Goal: Task Accomplishment & Management: Manage account settings

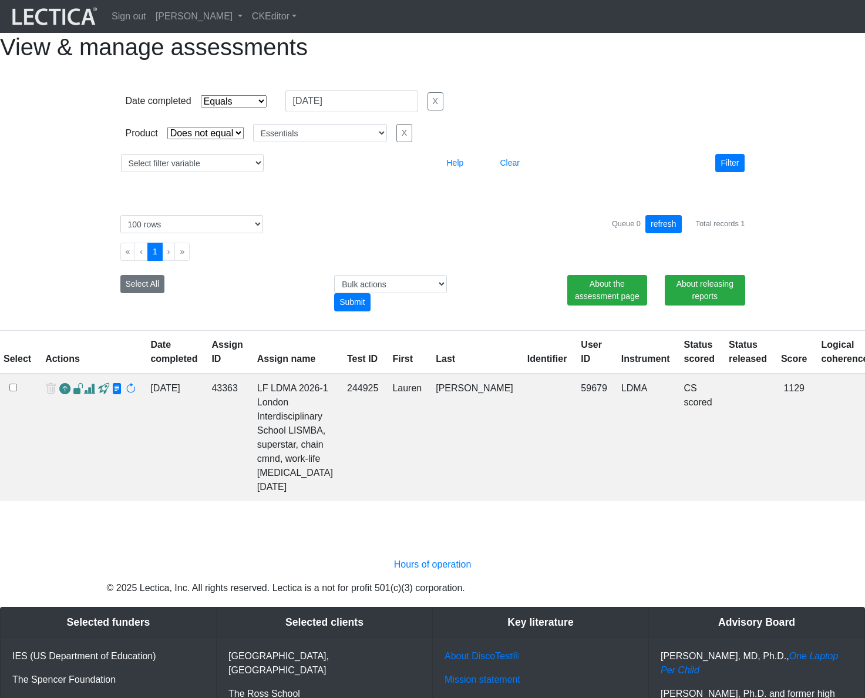
select select "contains"
select select "not_iexact"
select select "Essentials"
select select "100"
click at [823, 123] on div "Date completed Select filter Equals Greater than Less than Search string 08/27/…" at bounding box center [432, 130] width 865 height 121
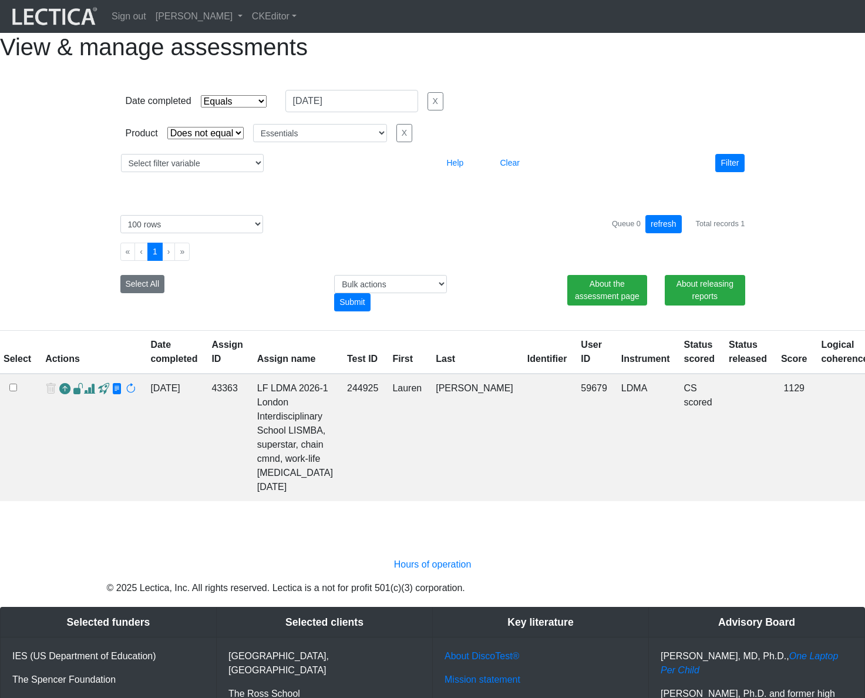
click at [799, 191] on div "Date completed Select filter Equals Greater than Less than Search string 08/27/…" at bounding box center [432, 130] width 865 height 121
click at [237, 15] on link "[PERSON_NAME]" at bounding box center [199, 16] width 96 height 23
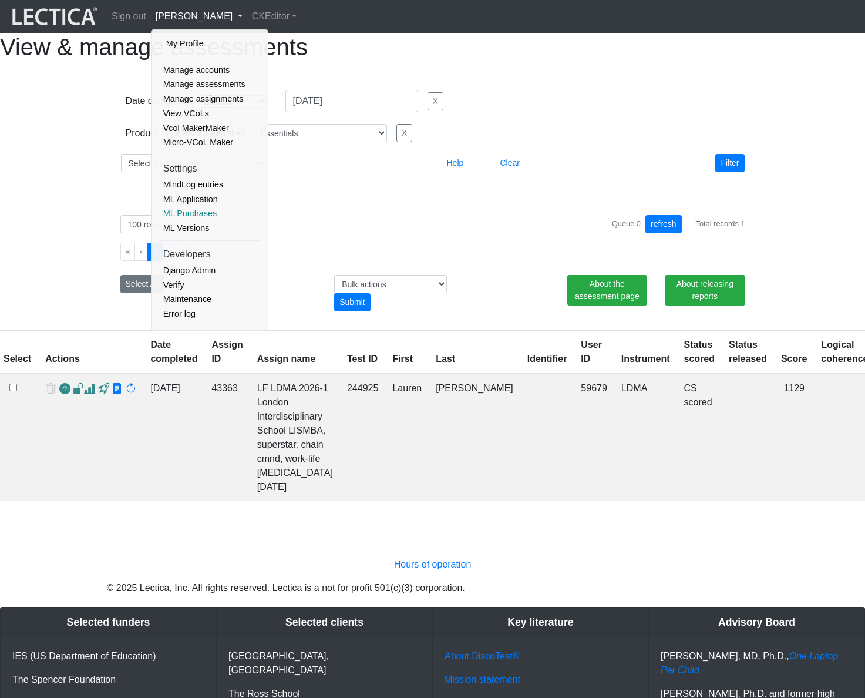
click at [197, 211] on link "ML Purchases" at bounding box center [210, 213] width 100 height 15
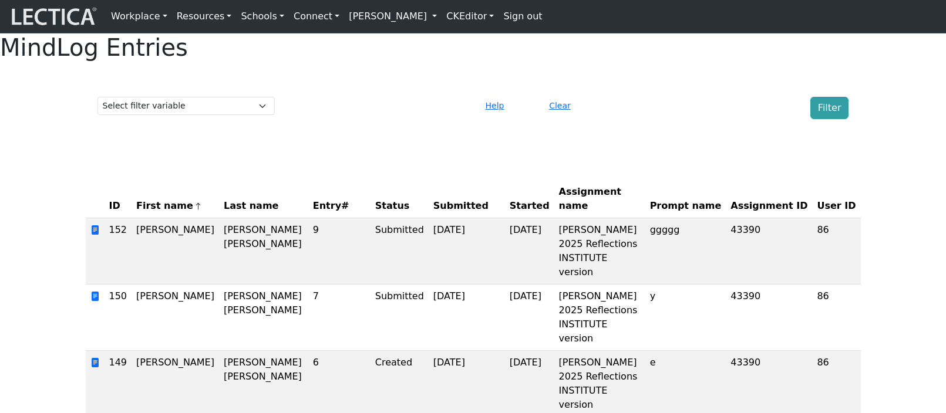
click at [428, 23] on link "[PERSON_NAME]" at bounding box center [392, 16] width 97 height 23
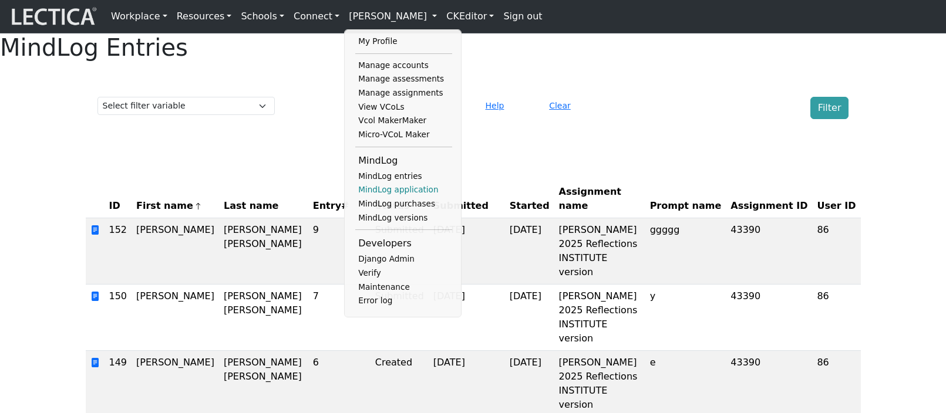
click at [382, 194] on link "MindLog application" at bounding box center [403, 190] width 97 height 14
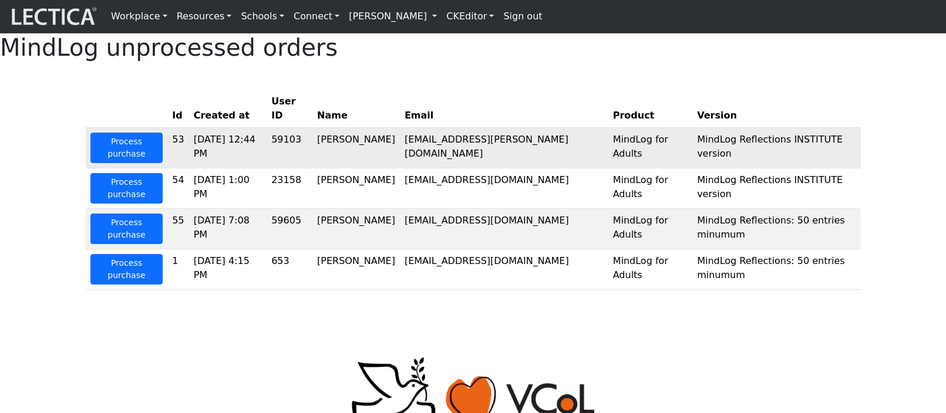
click at [312, 169] on td "59103" at bounding box center [290, 148] width 46 height 41
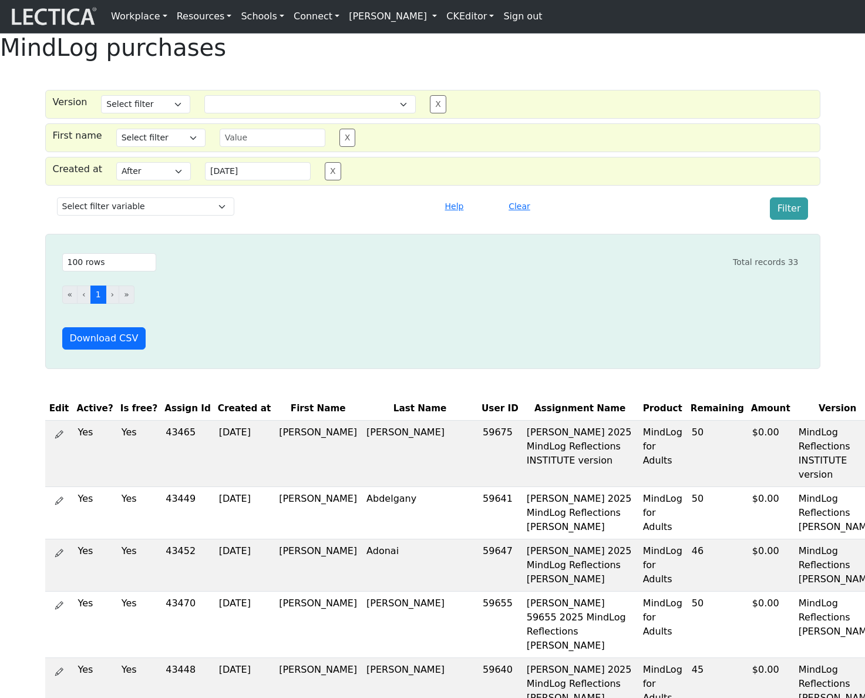
select select
select select "gt"
select select "100"
click at [519, 216] on button "Clear" at bounding box center [519, 206] width 32 height 18
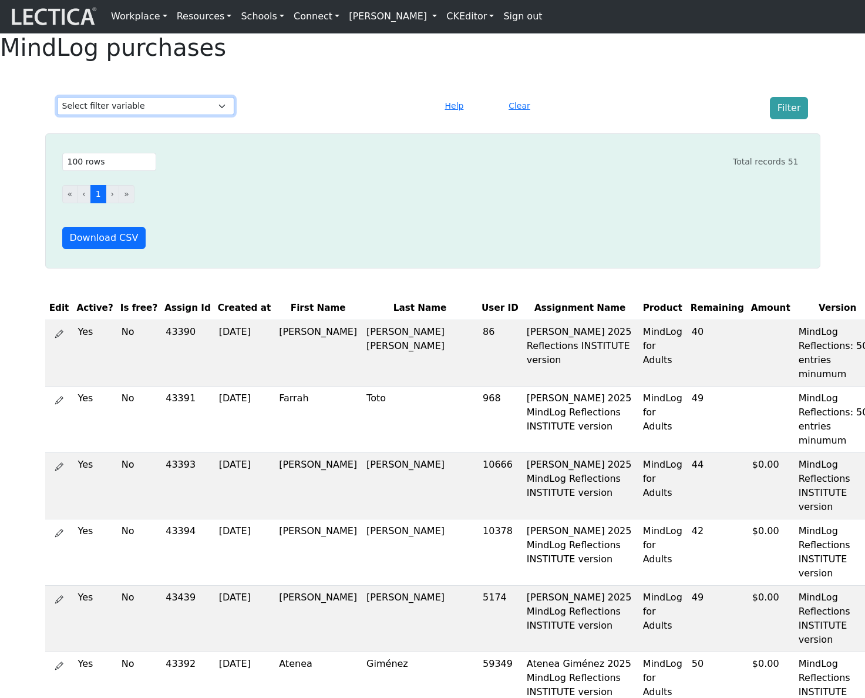
click at [172, 115] on select "Select filter variable First name Last name Version User ID Amount Created at P…" at bounding box center [145, 106] width 177 height 18
select select "first_name"
click at [57, 115] on select "Select filter variable First name Last name Version User ID Amount Created at P…" at bounding box center [145, 106] width 177 height 18
select select
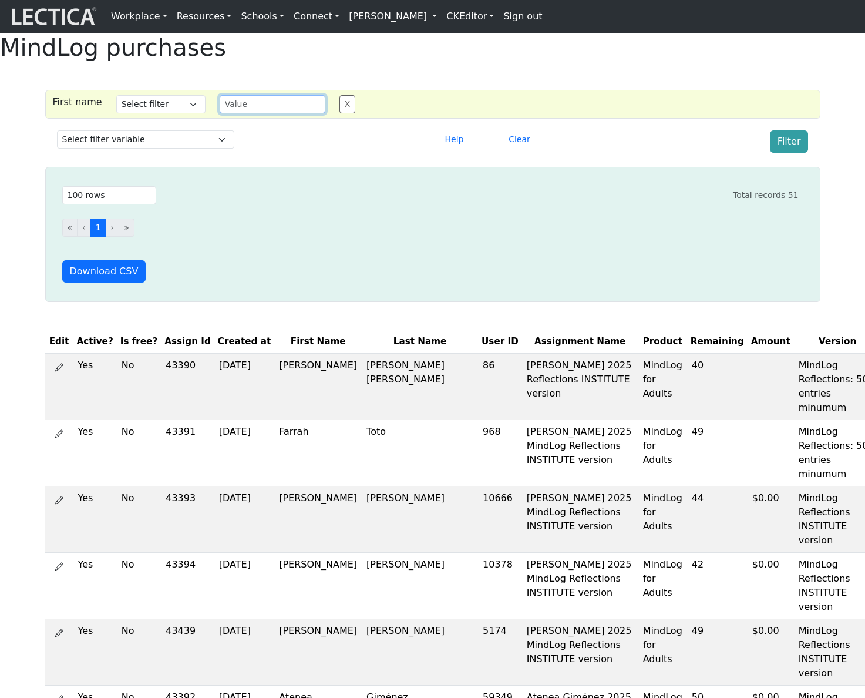
click at [244, 113] on input "text" at bounding box center [273, 104] width 106 height 18
type input "francis"
click at [135, 113] on select "Select filter Contains Equals Does not equal Starts with Ends with Matches regex" at bounding box center [160, 104] width 89 height 18
click at [116, 113] on select "Select filter Contains Equals Does not equal Starts with Ends with Matches regex" at bounding box center [160, 104] width 89 height 18
click at [150, 113] on select "Select filter Contains Equals Does not equal Starts with Ends with Matches regex" at bounding box center [160, 104] width 89 height 18
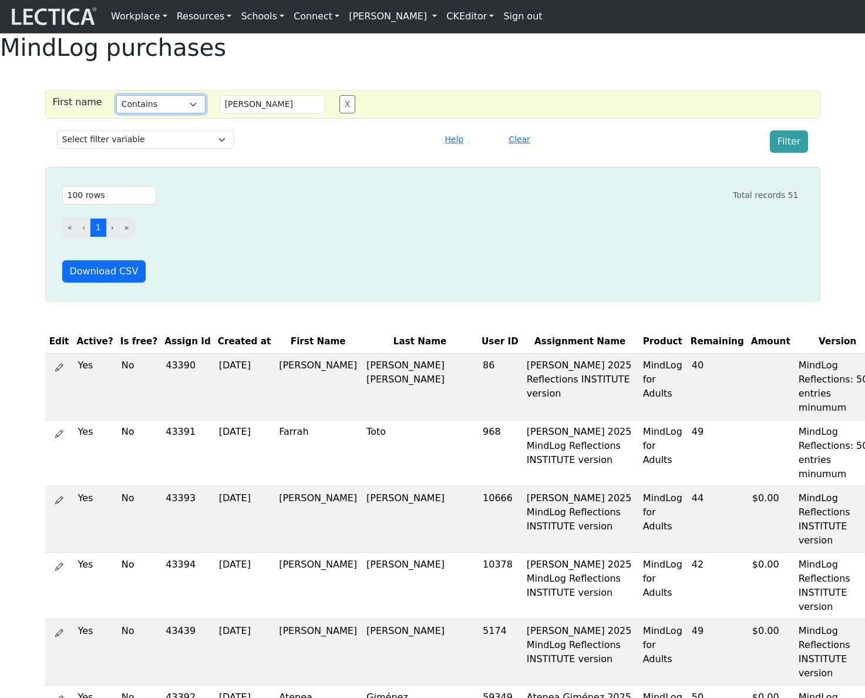
select select "iexact"
click at [116, 113] on select "Select filter Contains Equals Does not equal Starts with Ends with Matches regex" at bounding box center [160, 104] width 89 height 18
click at [794, 153] on button "Filter" at bounding box center [789, 141] width 39 height 22
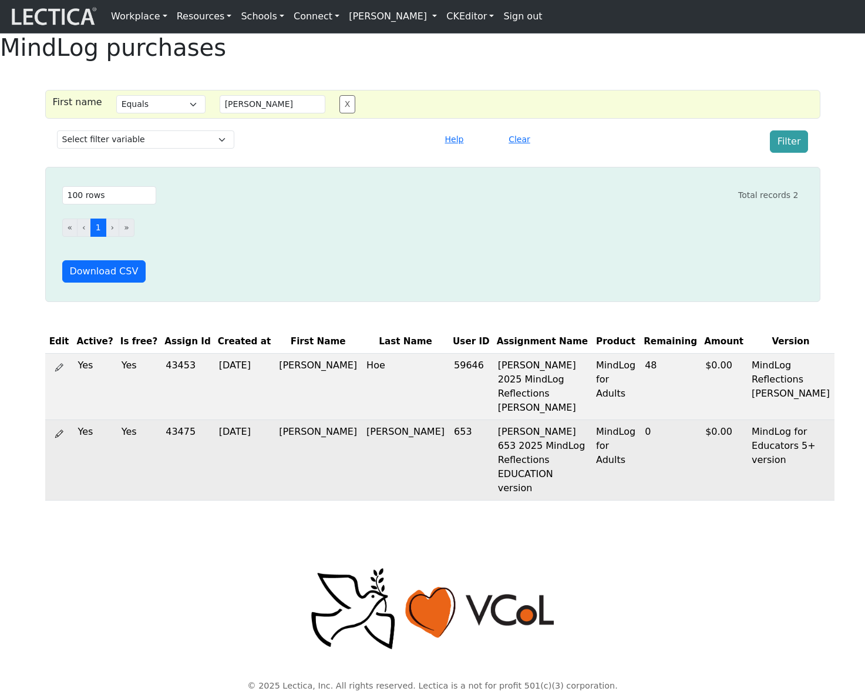
click at [59, 435] on icon at bounding box center [59, 433] width 8 height 9
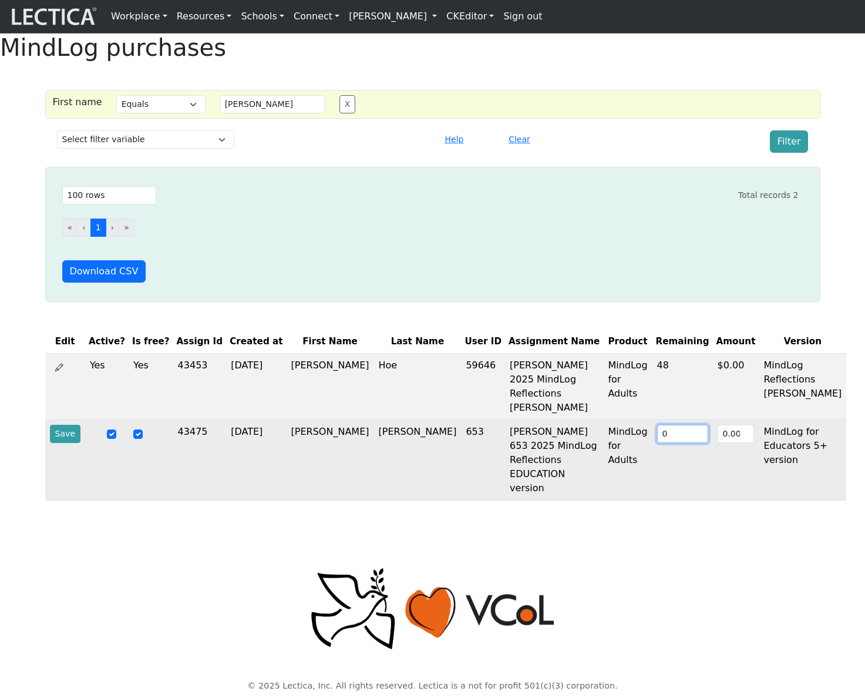
click at [657, 443] on input "0" at bounding box center [682, 434] width 51 height 18
click at [657, 443] on input "1" at bounding box center [682, 434] width 51 height 18
type input "2"
click at [657, 443] on input "2" at bounding box center [682, 434] width 51 height 18
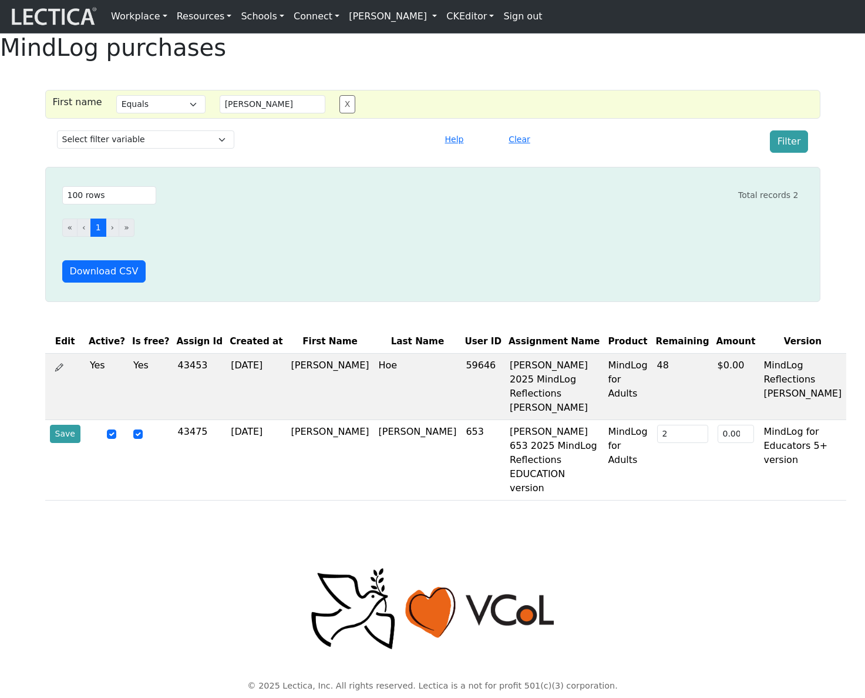
click at [61, 443] on button "Save" at bounding box center [65, 434] width 31 height 18
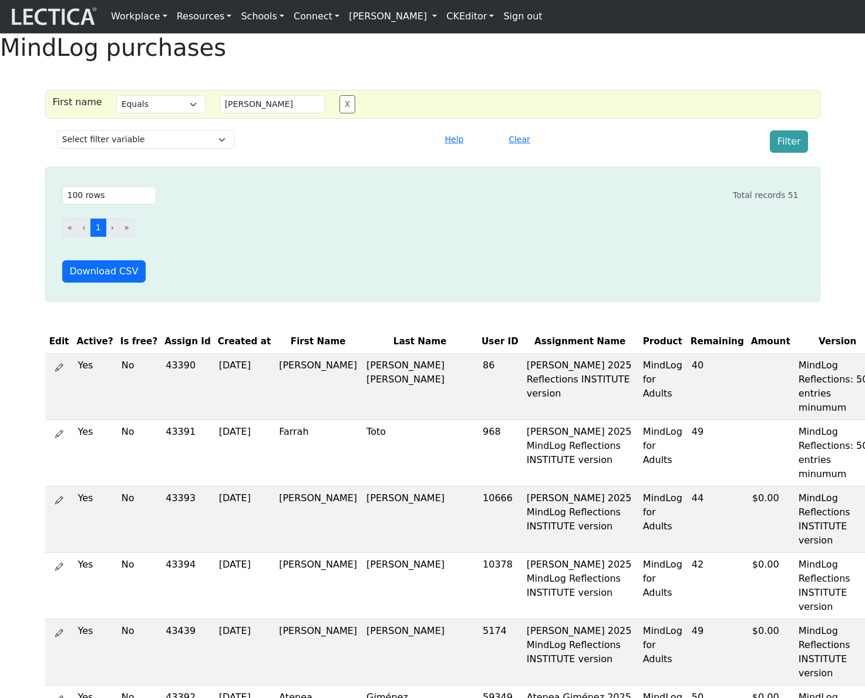
click at [396, 18] on link "[PERSON_NAME]" at bounding box center [392, 16] width 97 height 23
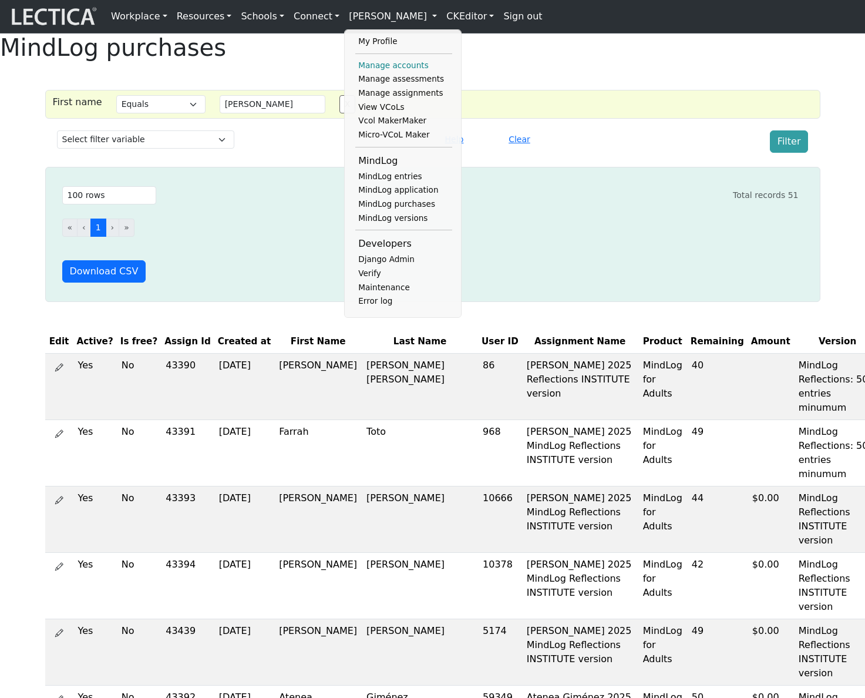
click at [378, 66] on link "Manage accounts" at bounding box center [403, 66] width 97 height 14
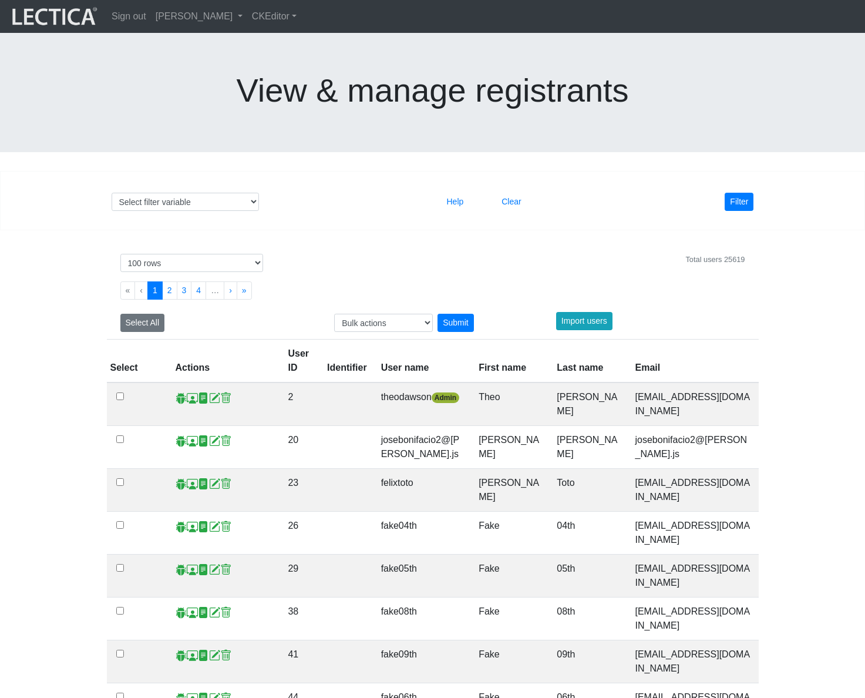
select select "100"
click at [209, 193] on select "Select filter variable User ID User name First name Last name Email Impersonate…" at bounding box center [185, 202] width 147 height 18
select select "first_name"
click at [112, 193] on select "Select filter variable User ID User name First name Last name Email Impersonate…" at bounding box center [185, 202] width 147 height 18
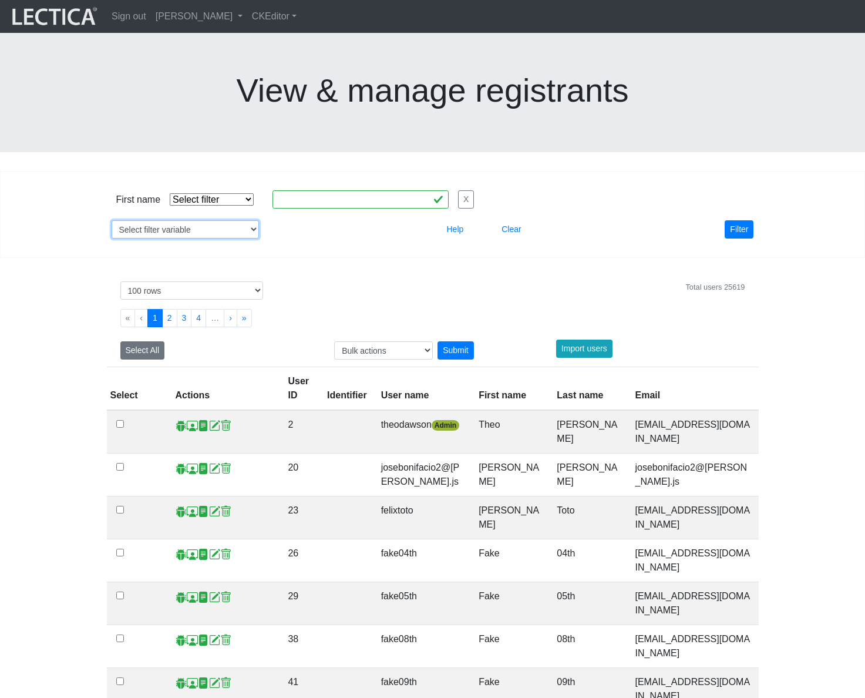
click at [237, 220] on select "Select filter variable User ID User name First name Last name Email Impersonate…" at bounding box center [185, 229] width 147 height 18
click at [220, 220] on select "Select filter variable User ID User name First name Last name Email Impersonate…" at bounding box center [185, 229] width 147 height 18
select select "username"
click at [112, 220] on select "Select filter variable User ID User name First name Last name Email Impersonate…" at bounding box center [185, 229] width 147 height 18
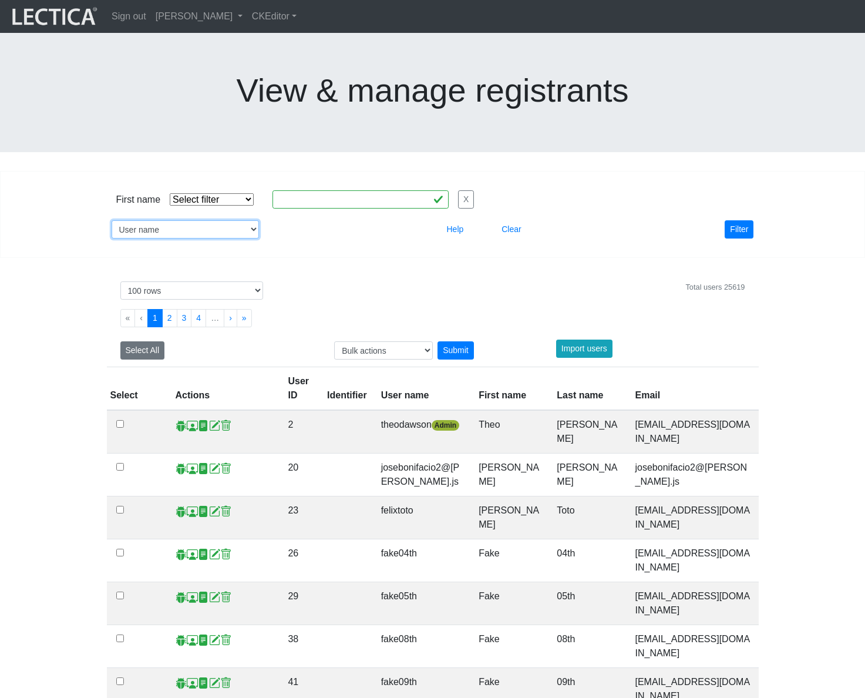
select select
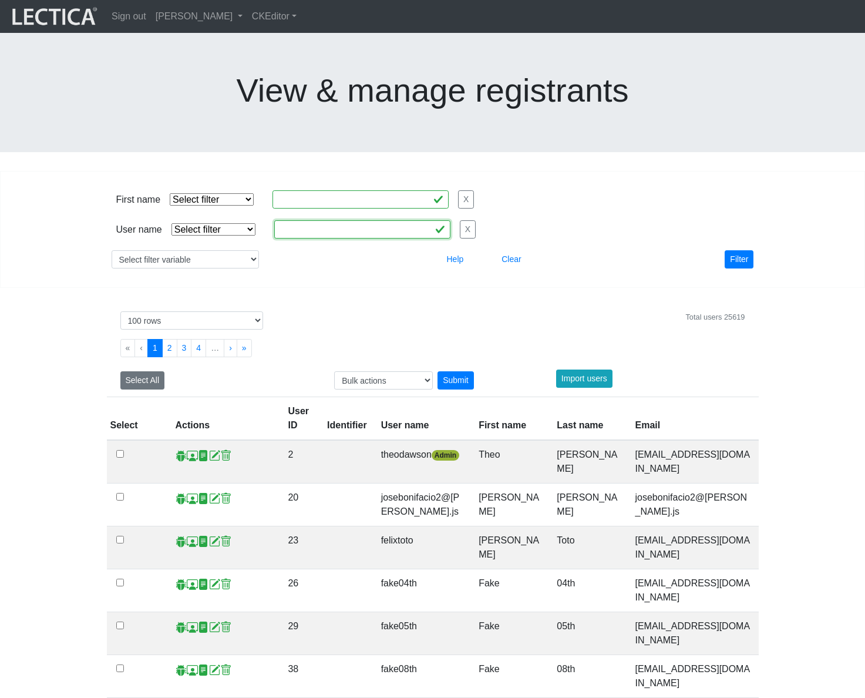
click at [300, 220] on input "text" at bounding box center [362, 229] width 176 height 18
paste input "mindlogteacher"
type input "mindlogteacher"
click at [241, 223] on select "Select filter Equals Does not equal Contains Does not contain Starts with Ends …" at bounding box center [214, 229] width 84 height 12
select select "iexact"
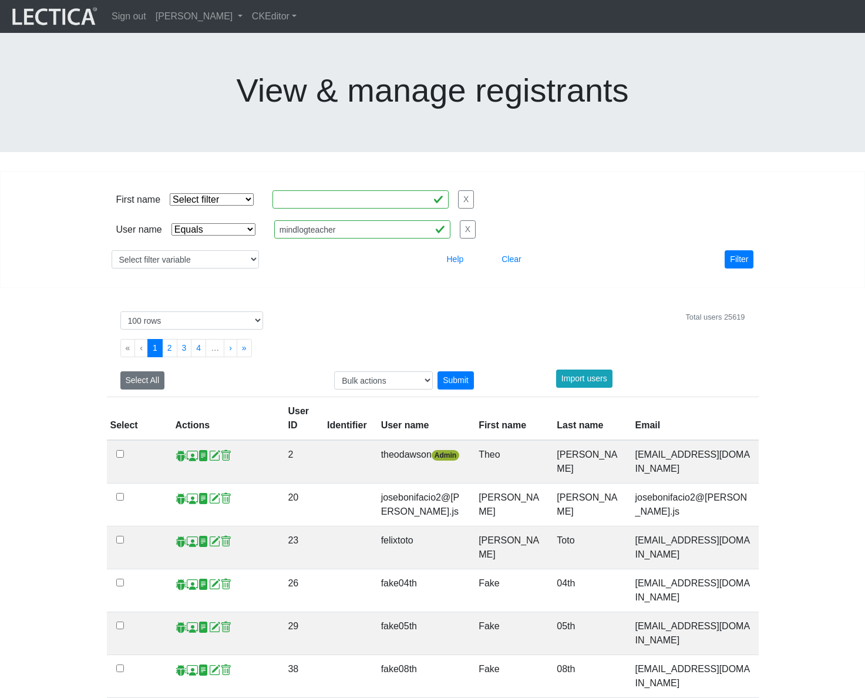
click at [172, 223] on select "Select filter Equals Does not equal Contains Does not contain Starts with Ends …" at bounding box center [214, 229] width 84 height 12
click at [462, 190] on button "X" at bounding box center [466, 199] width 16 height 18
select select "iexact"
type input "mindlogteacher"
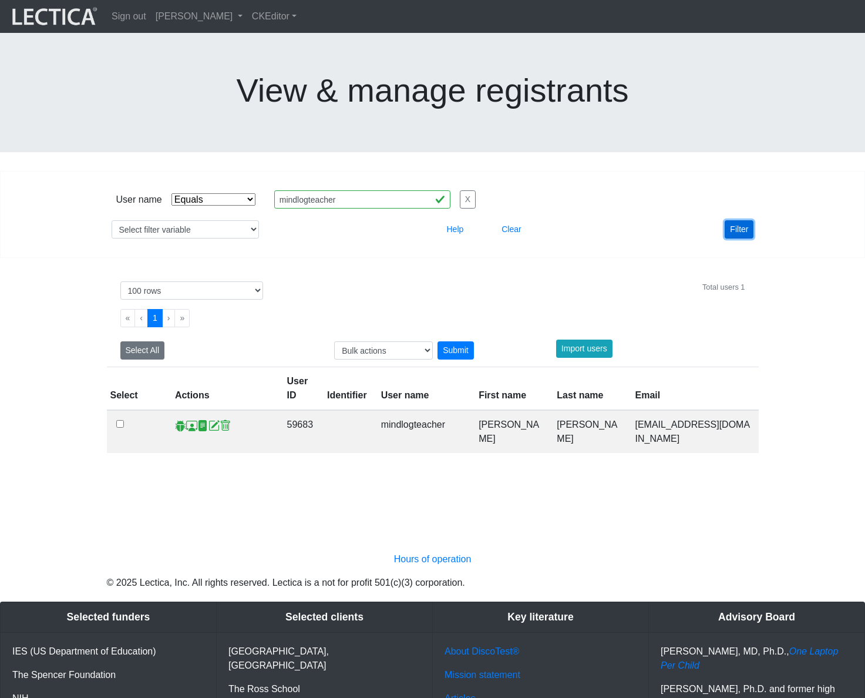
click at [745, 220] on button "Filter" at bounding box center [739, 229] width 29 height 18
click at [190, 419] on span at bounding box center [191, 425] width 11 height 12
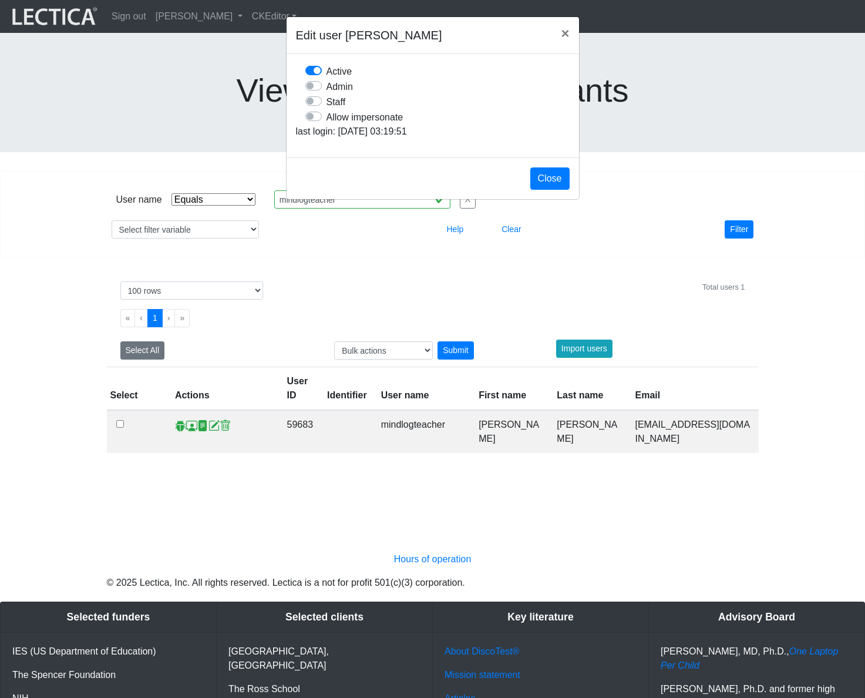
click at [327, 125] on label "Allow impersonate" at bounding box center [365, 116] width 77 height 15
click at [315, 121] on input "Allow impersonate" at bounding box center [309, 115] width 9 height 12
checkbox input "true"
click at [544, 190] on button "Close" at bounding box center [549, 178] width 39 height 22
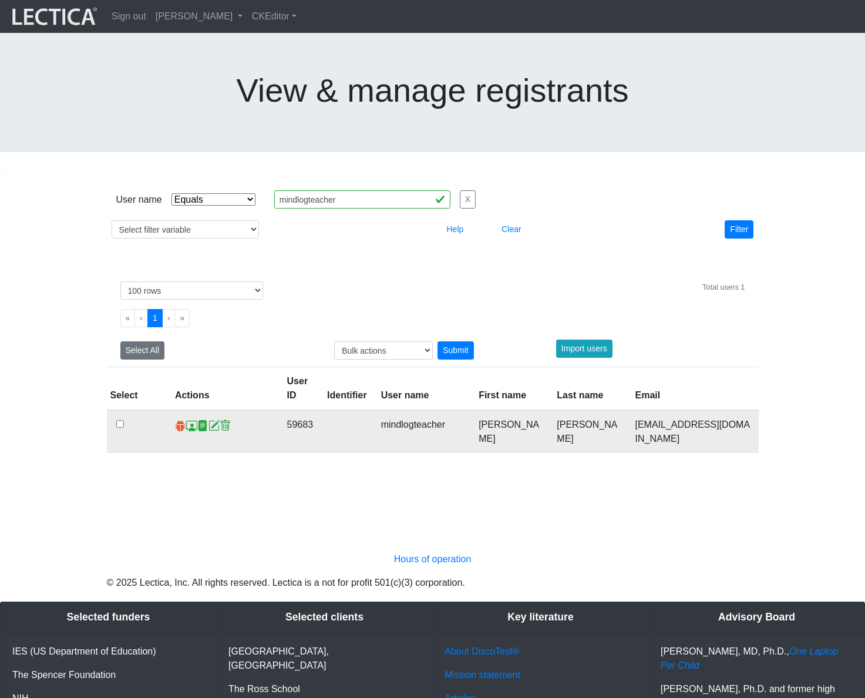
click at [175, 419] on span at bounding box center [180, 425] width 11 height 12
